Goal: Task Accomplishment & Management: Manage account settings

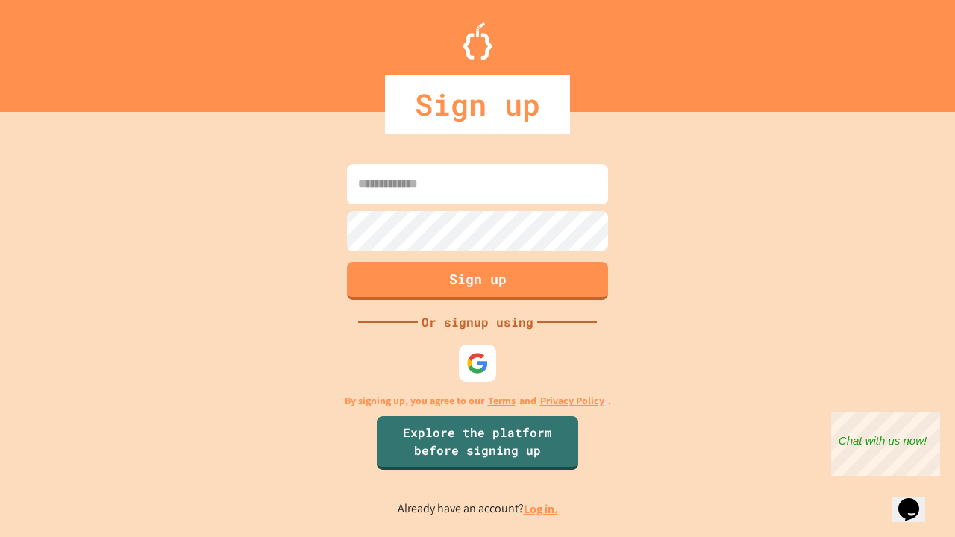
click at [541, 509] on link "Log in." at bounding box center [541, 509] width 34 height 16
